Goal: Find specific page/section: Find specific page/section

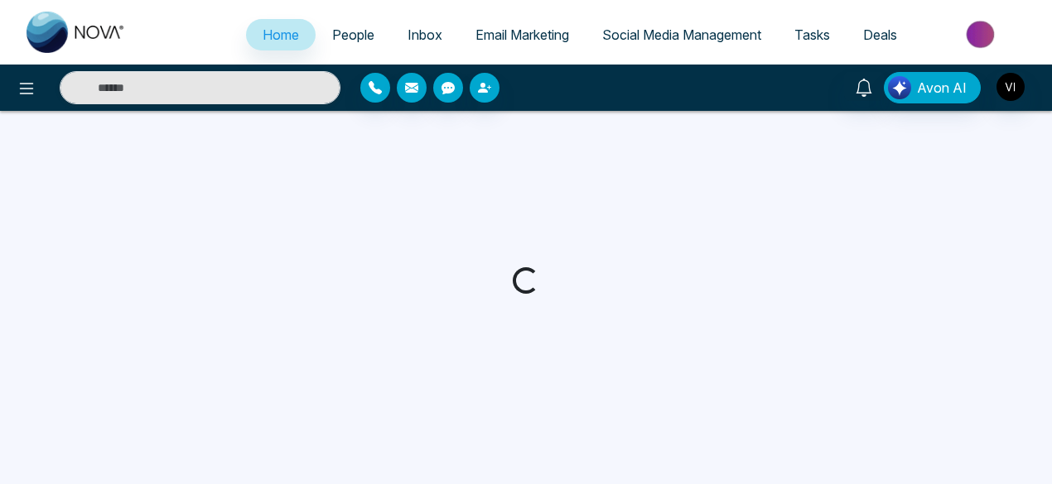
select select "*"
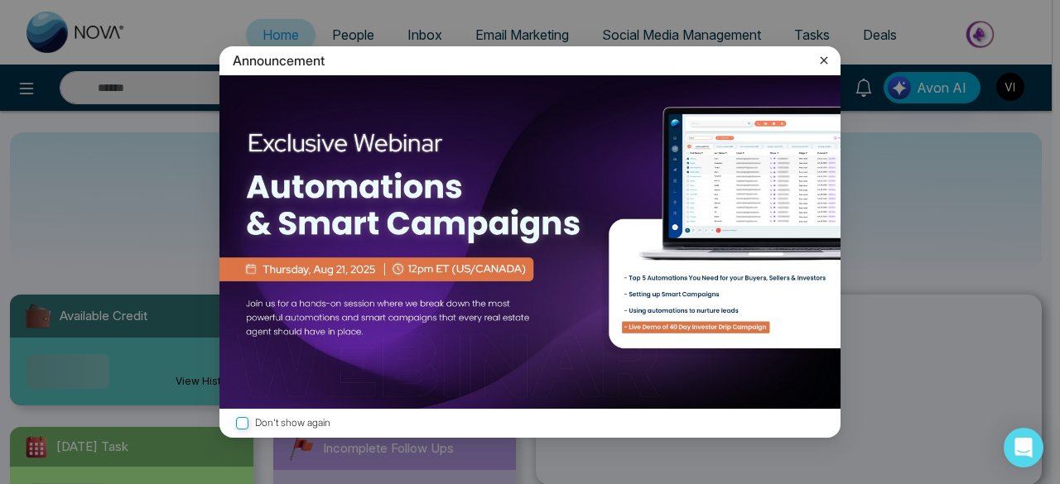
click at [521, 32] on div "Announcement Don't show again" at bounding box center [530, 242] width 1060 height 484
click at [821, 59] on icon at bounding box center [824, 60] width 17 height 17
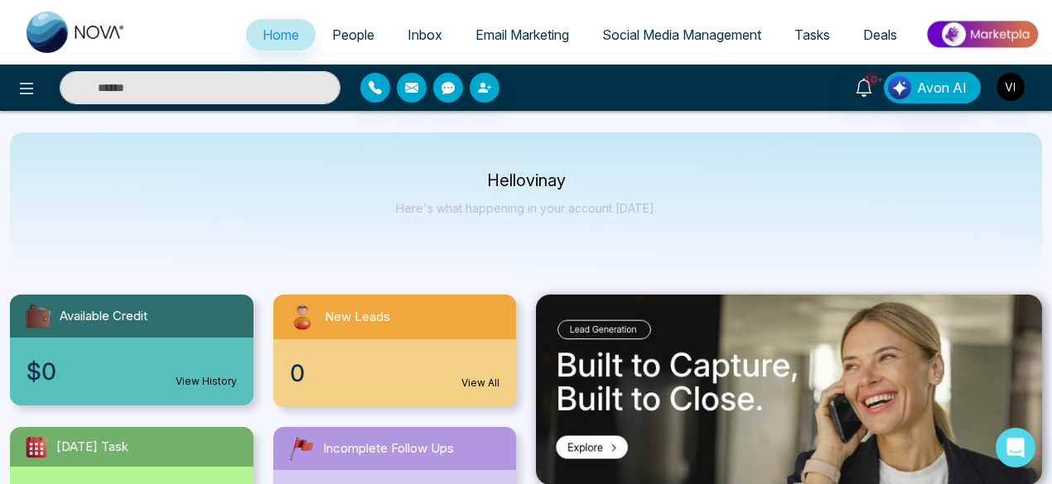
click at [537, 35] on span "Email Marketing" at bounding box center [522, 35] width 94 height 17
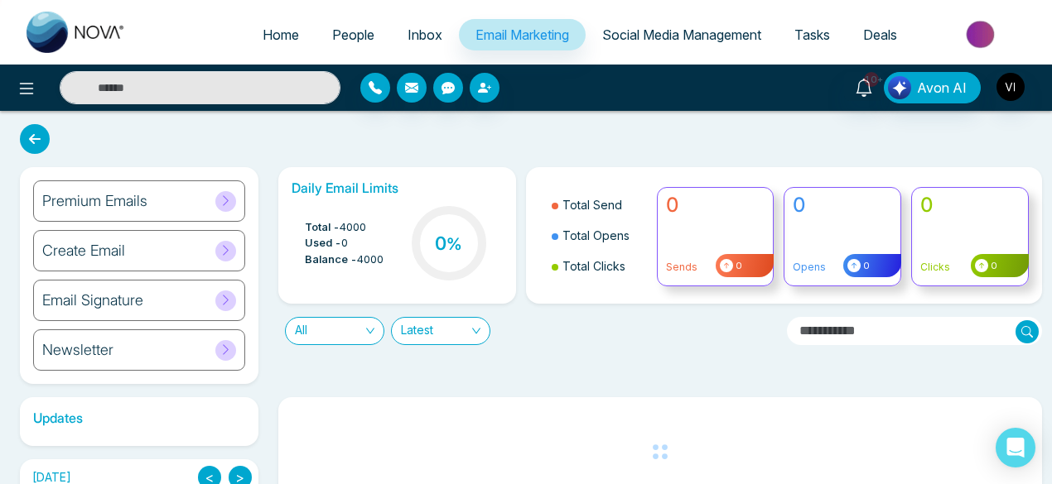
click at [226, 251] on icon at bounding box center [225, 250] width 12 height 12
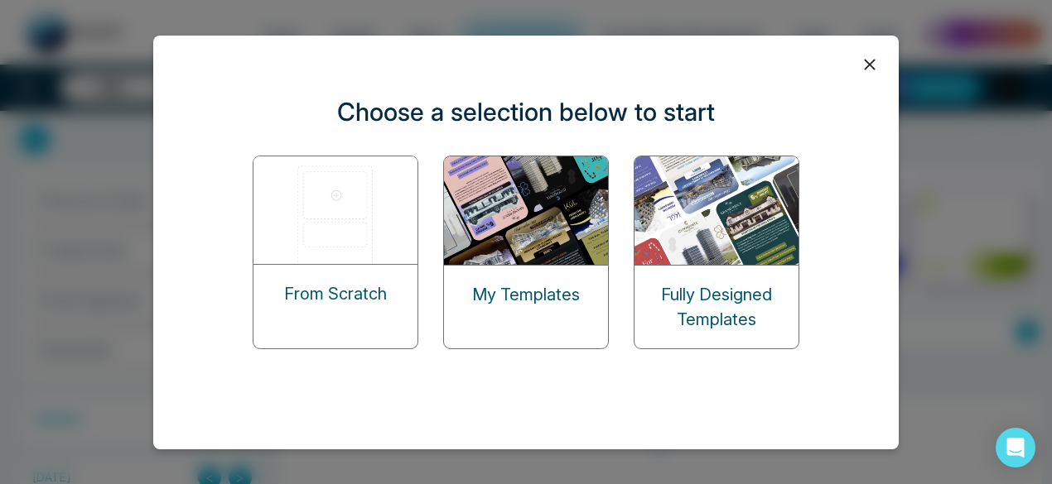
click at [697, 266] on div "Fully Designed Templates" at bounding box center [716, 307] width 164 height 83
